Goal: Information Seeking & Learning: Learn about a topic

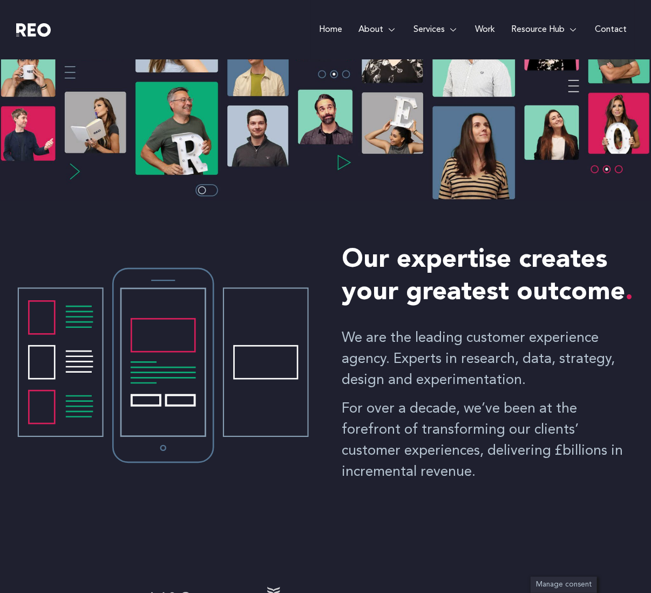
scroll to position [333, 0]
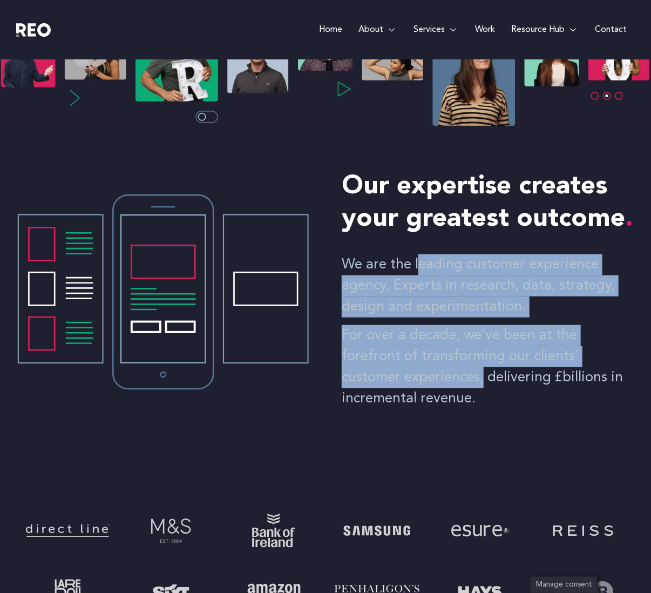
drag, startPoint x: 416, startPoint y: 270, endPoint x: 423, endPoint y: 386, distance: 116.3
click at [423, 386] on div "We are the leading customer experience agency. Experts in research, data, strat…" at bounding box center [488, 327] width 293 height 166
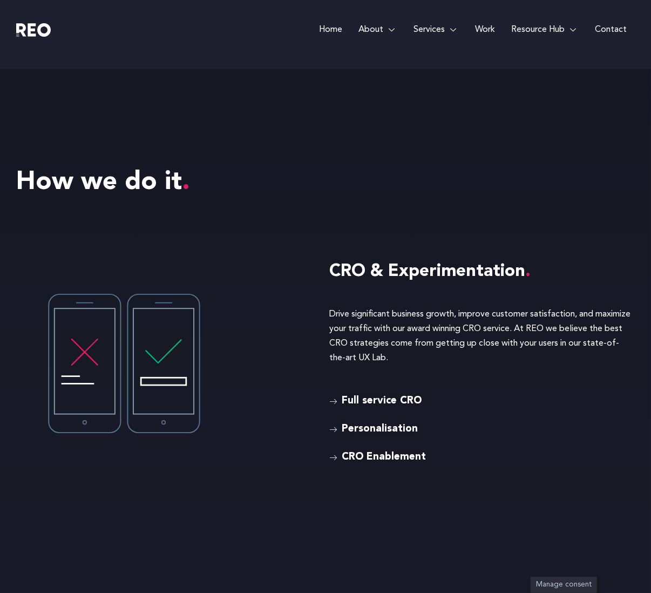
scroll to position [2231, 0]
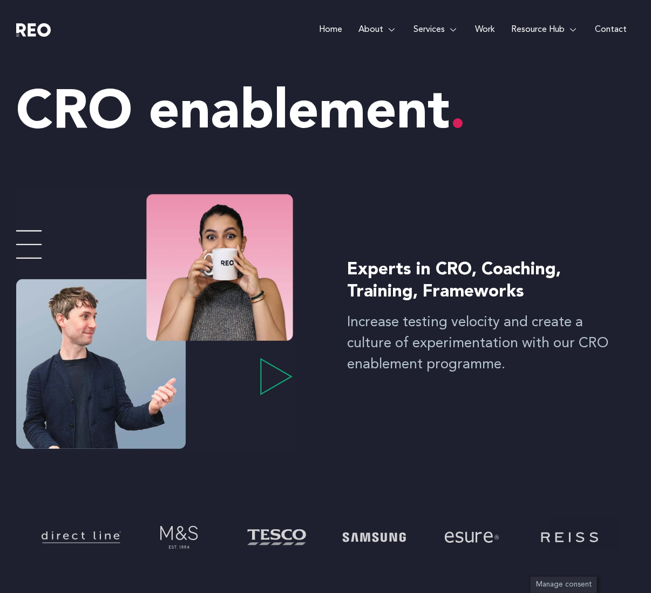
click at [36, 241] on img at bounding box center [156, 321] width 280 height 264
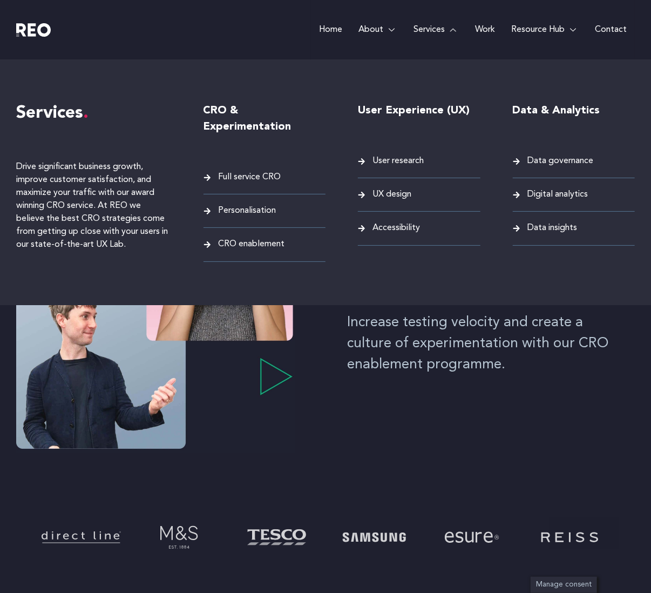
click at [239, 176] on span "Full service CRO" at bounding box center [248, 177] width 65 height 15
